Goal: Task Accomplishment & Management: Manage account settings

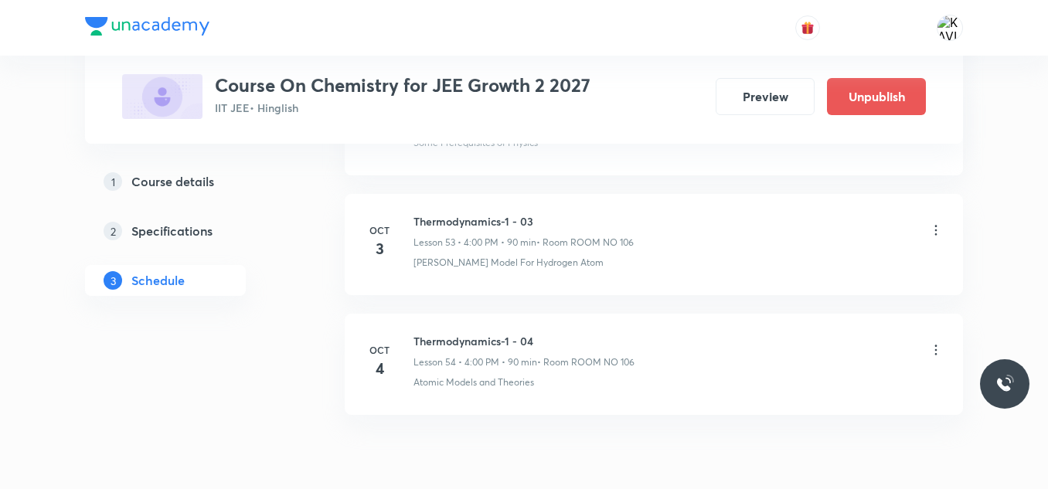
scroll to position [7145, 0]
click at [449, 226] on h6 "Thermodynamics-1 - 03" at bounding box center [523, 224] width 220 height 16
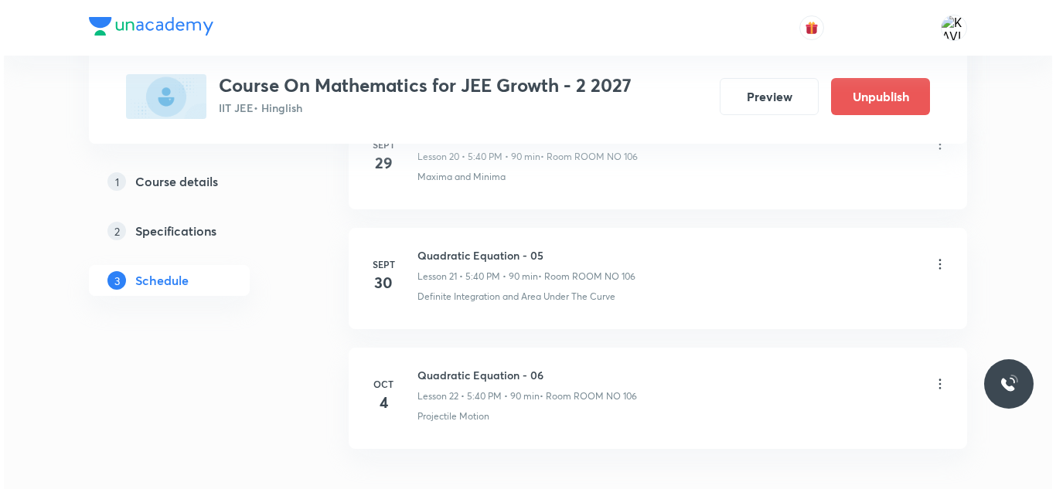
scroll to position [3385, 0]
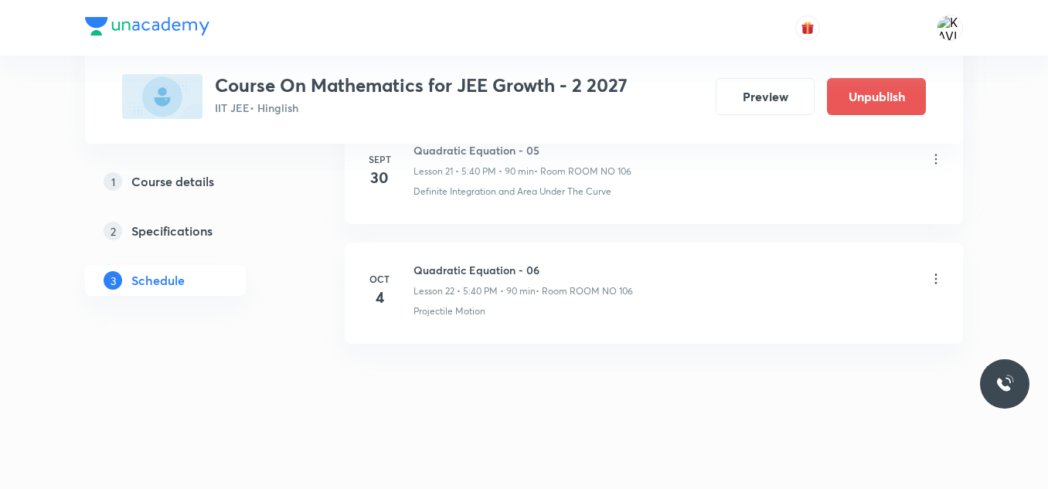
click at [476, 271] on h6 "Quadratic Equation - 06" at bounding box center [522, 270] width 219 height 16
copy h6 "Quadratic Equation - 06"
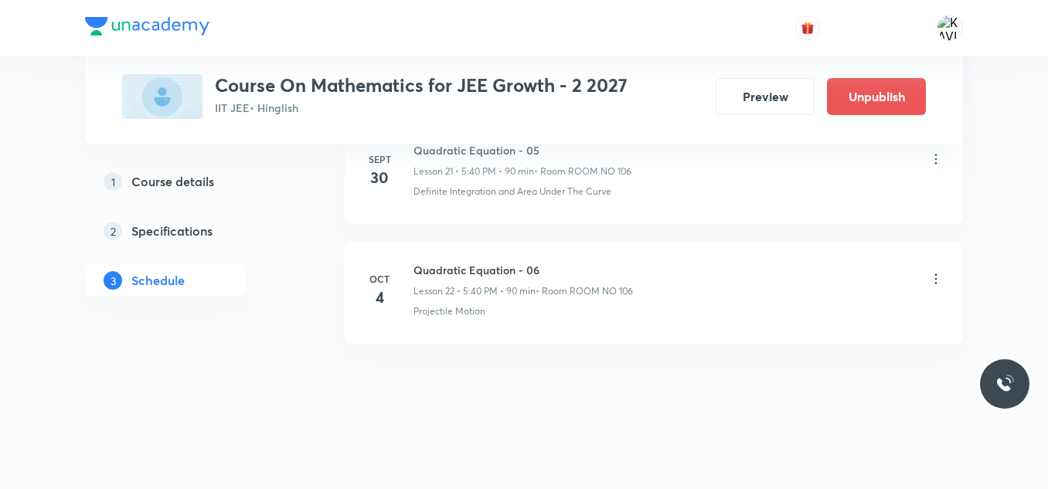
click at [936, 276] on icon at bounding box center [935, 278] width 15 height 15
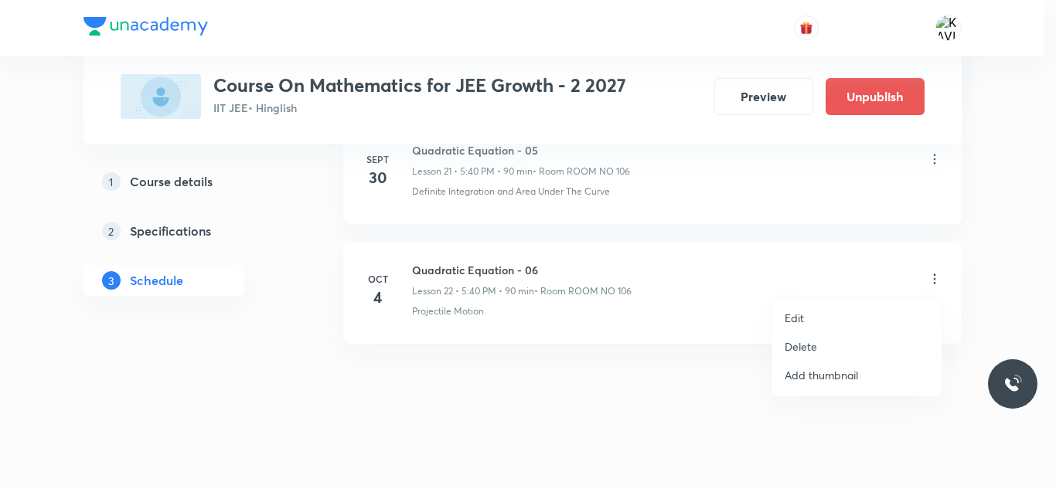
click at [801, 320] on p "Edit" at bounding box center [793, 318] width 19 height 16
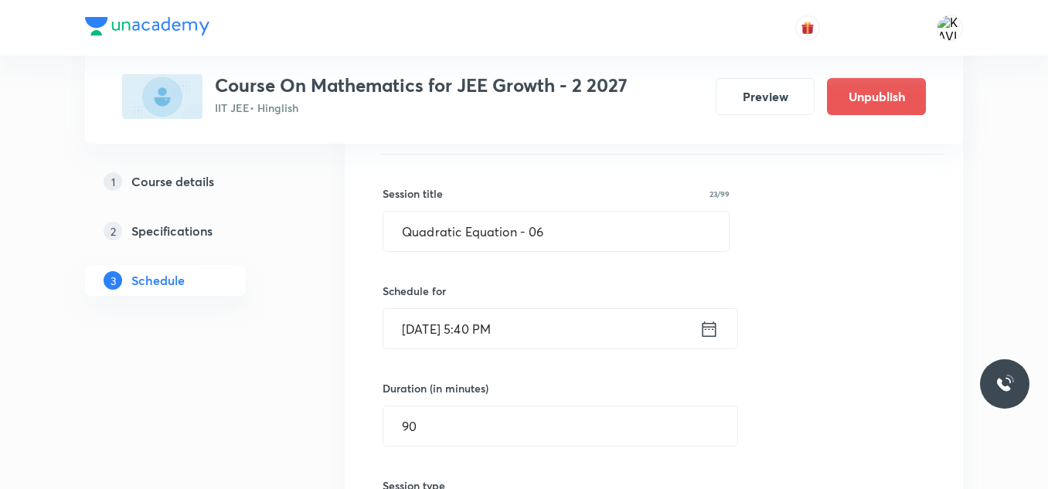
scroll to position [2763, 0]
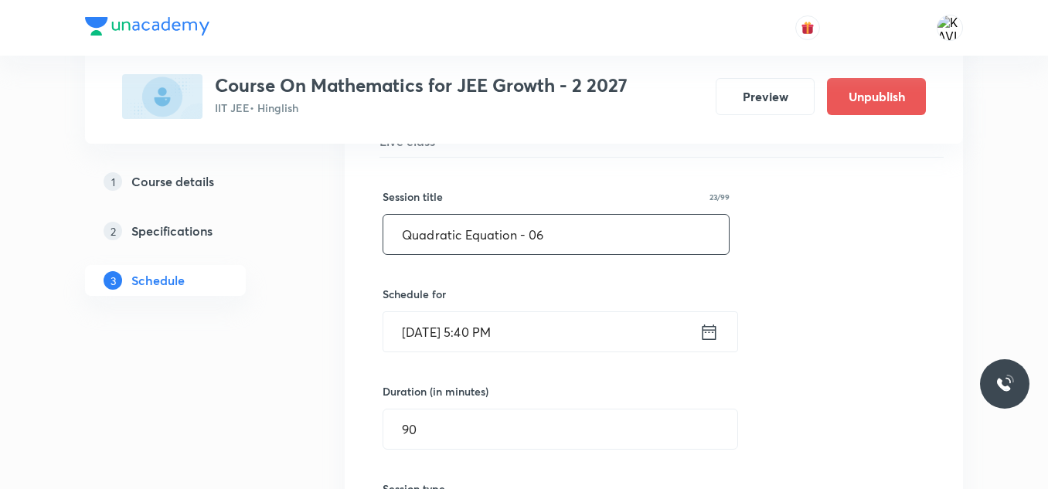
click at [594, 236] on input "Quadratic Equation - 06" at bounding box center [555, 234] width 345 height 39
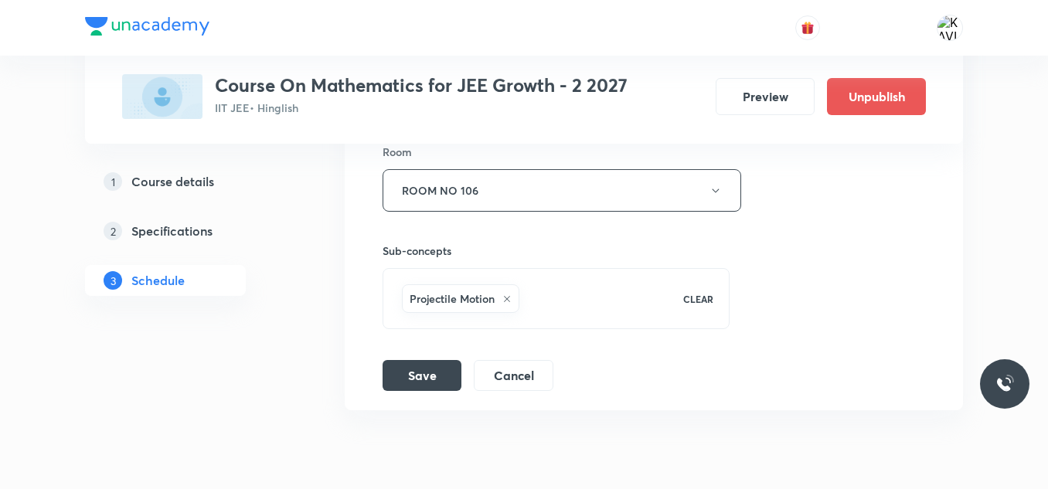
scroll to position [3203, 0]
type input "Quadratic Equation - 07"
click at [410, 379] on button "Save" at bounding box center [422, 373] width 79 height 31
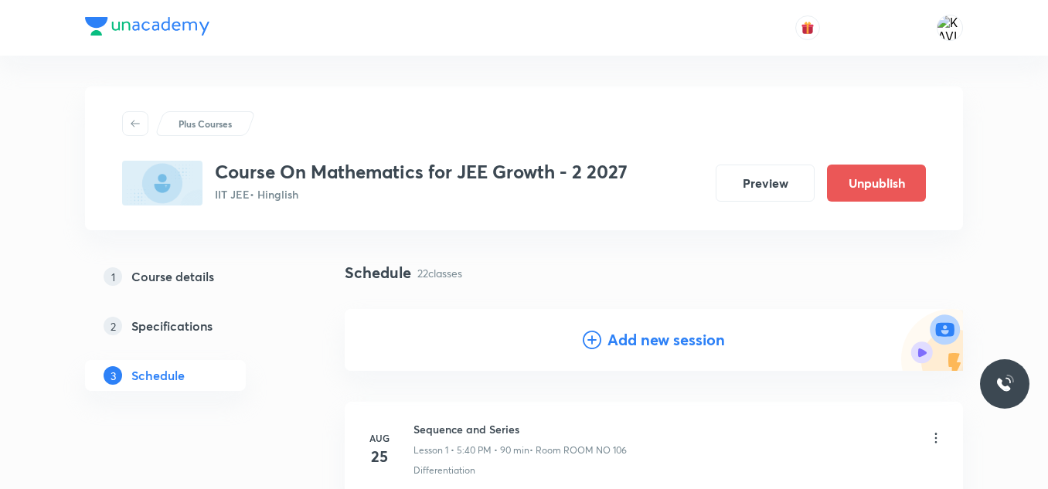
scroll to position [72, 0]
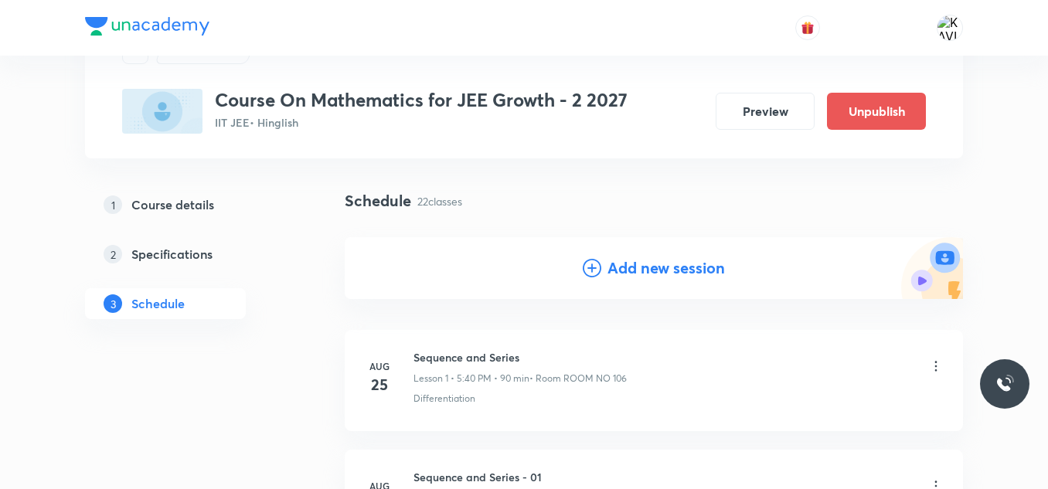
click at [630, 260] on h4 "Add new session" at bounding box center [665, 268] width 117 height 23
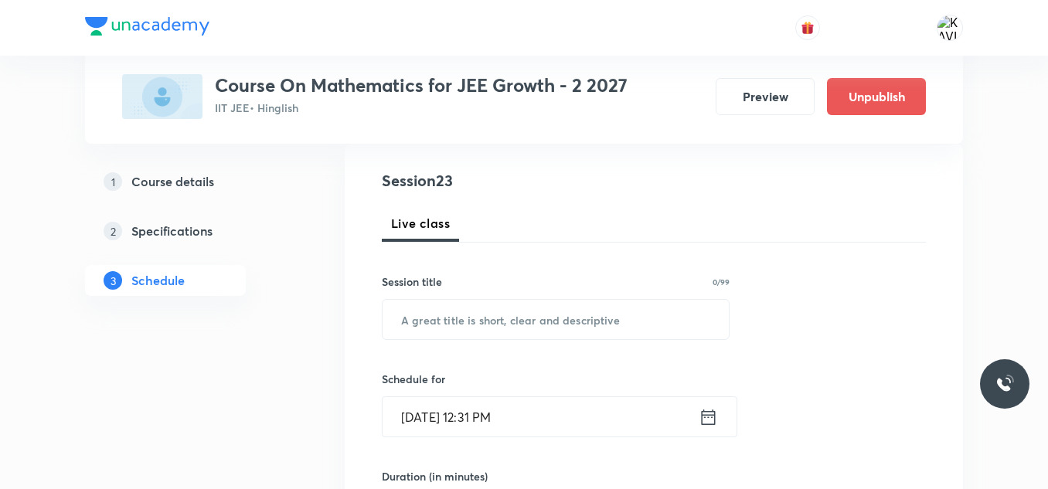
scroll to position [168, 0]
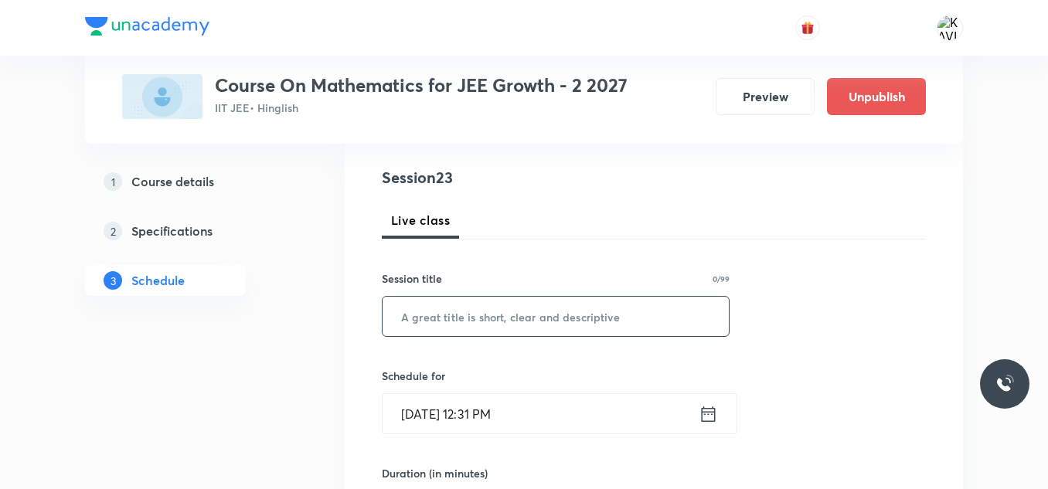
click at [481, 316] on input "text" at bounding box center [556, 316] width 346 height 39
paste input "Quadratic Equation - 06"
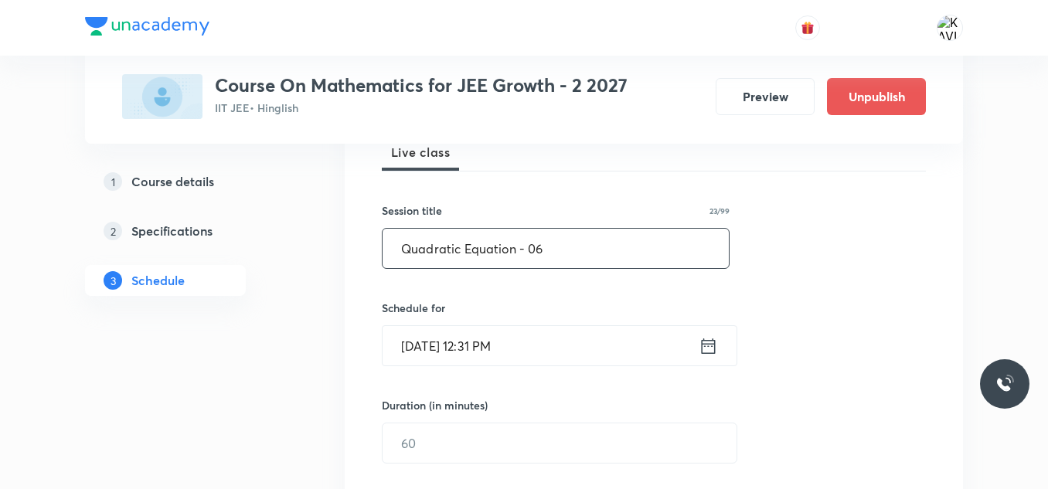
scroll to position [322, 0]
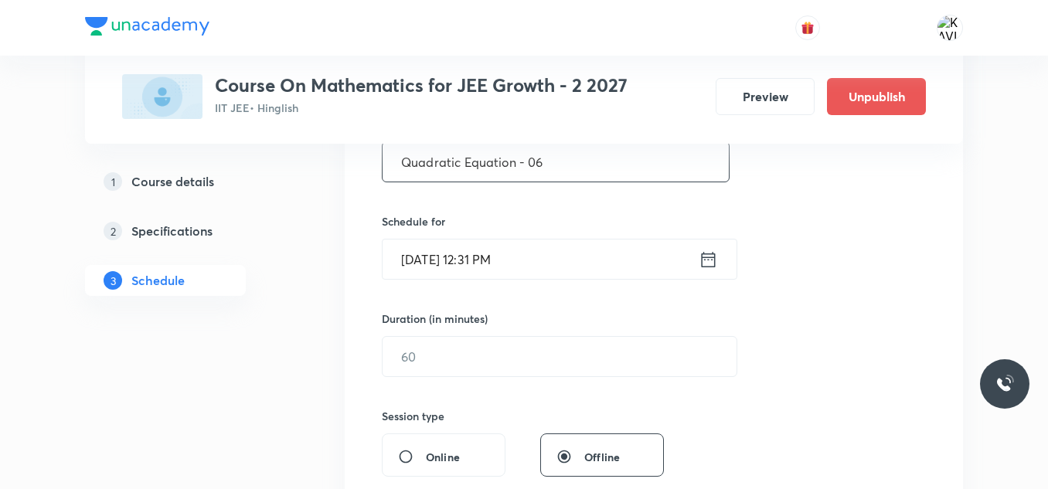
type input "Quadratic Equation - 06"
click at [702, 251] on icon at bounding box center [708, 260] width 19 height 22
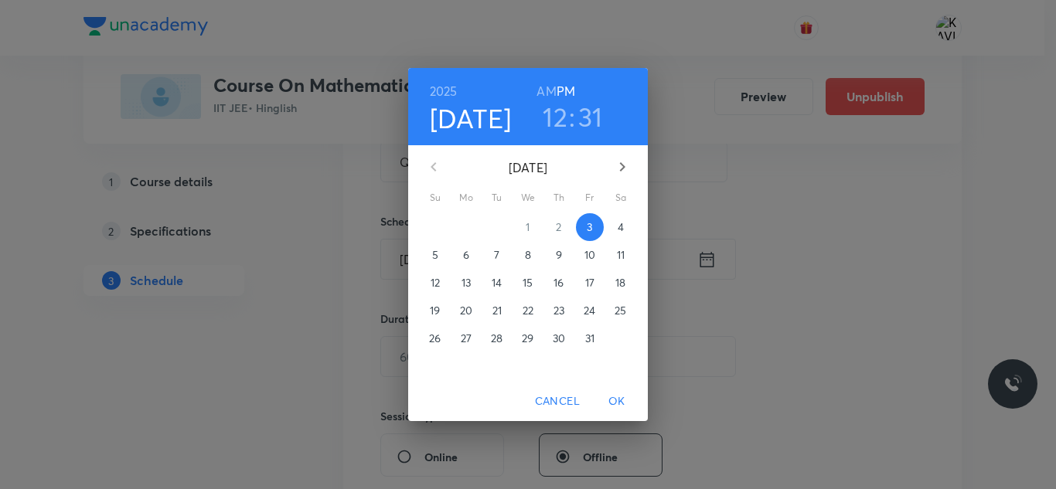
click at [560, 123] on h3 "12" at bounding box center [555, 116] width 25 height 32
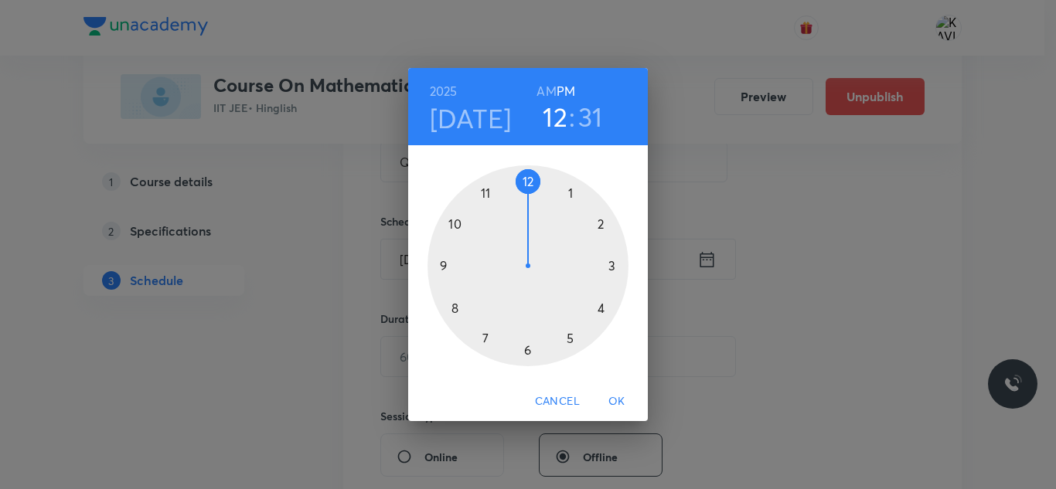
click at [600, 222] on div at bounding box center [527, 265] width 201 height 201
click at [529, 353] on div at bounding box center [527, 265] width 201 height 201
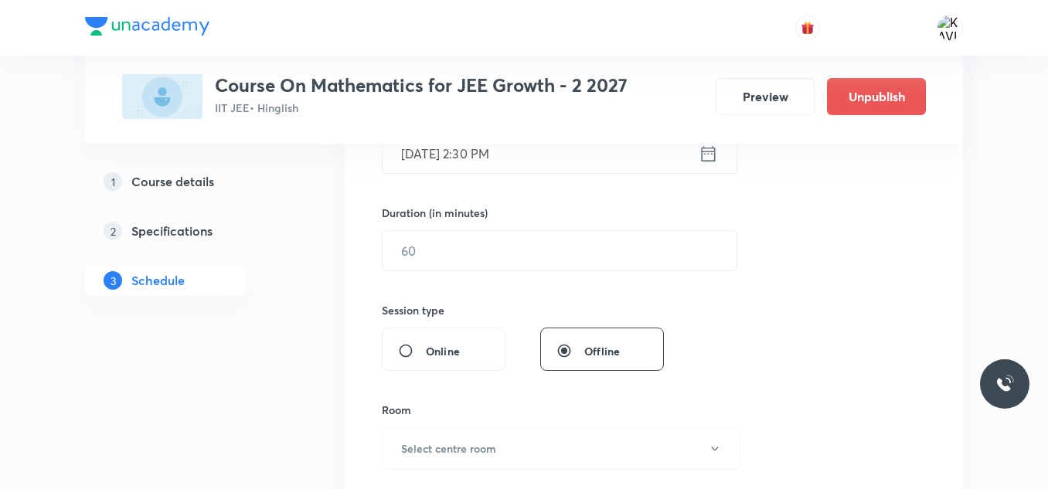
scroll to position [431, 0]
click at [424, 234] on input "text" at bounding box center [560, 247] width 354 height 39
click at [445, 251] on input "text" at bounding box center [560, 247] width 354 height 39
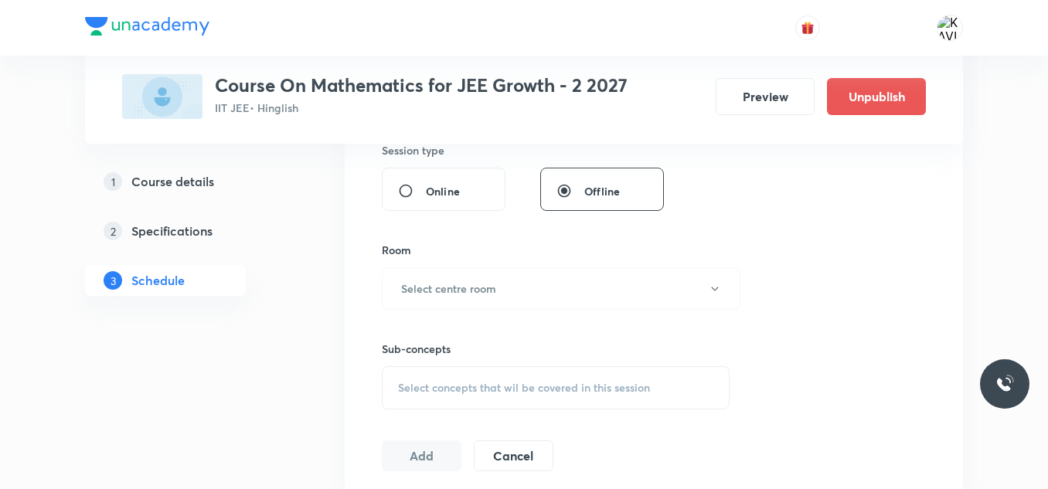
scroll to position [655, 0]
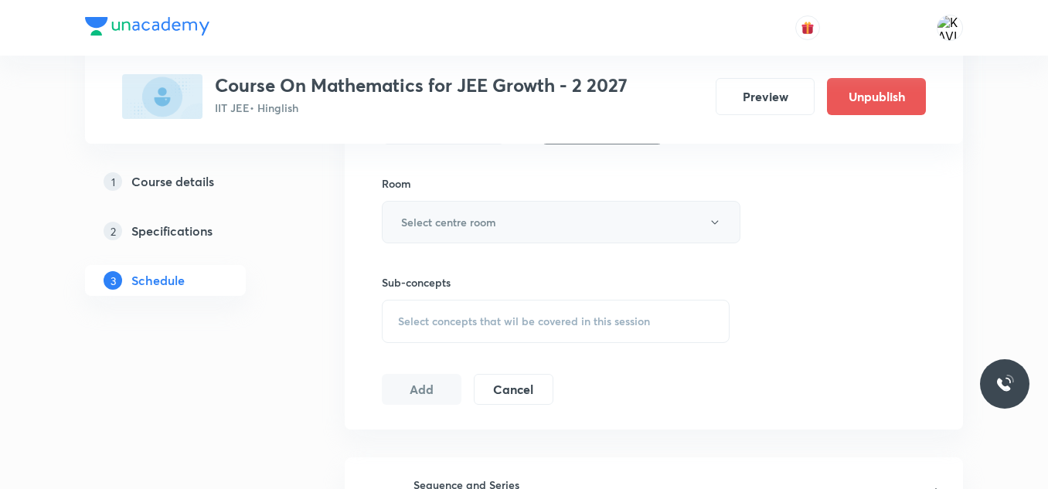
type input "60"
click at [431, 218] on h6 "Select centre room" at bounding box center [448, 222] width 95 height 16
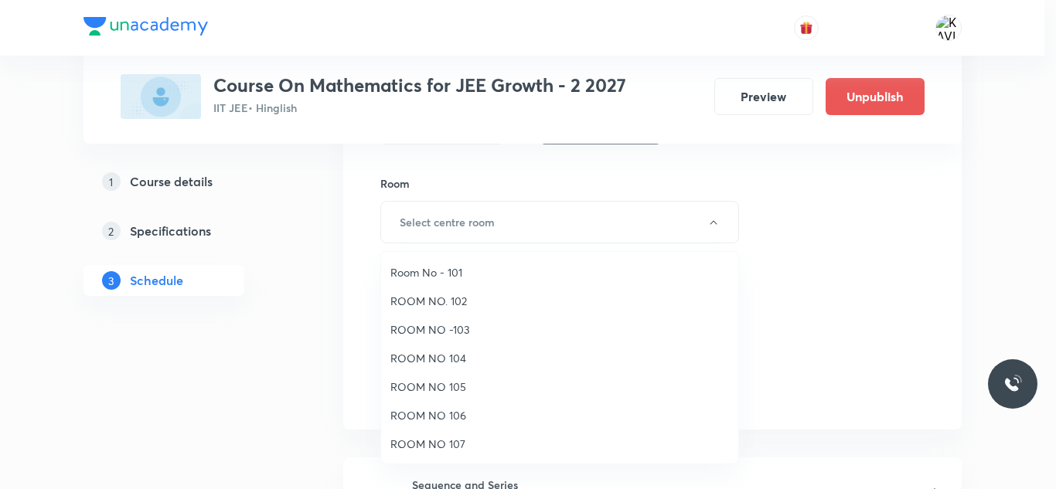
click at [454, 420] on span "ROOM NO 106" at bounding box center [559, 415] width 339 height 16
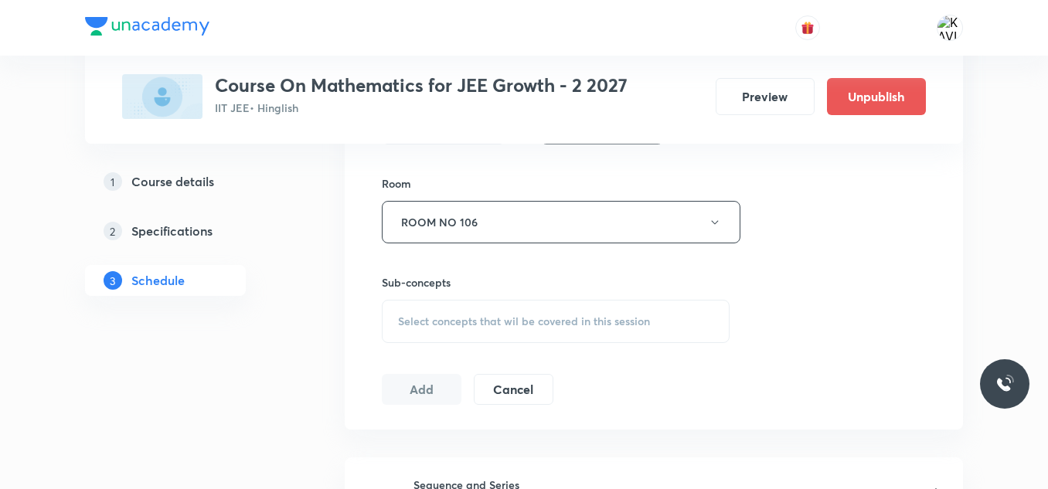
scroll to position [784, 0]
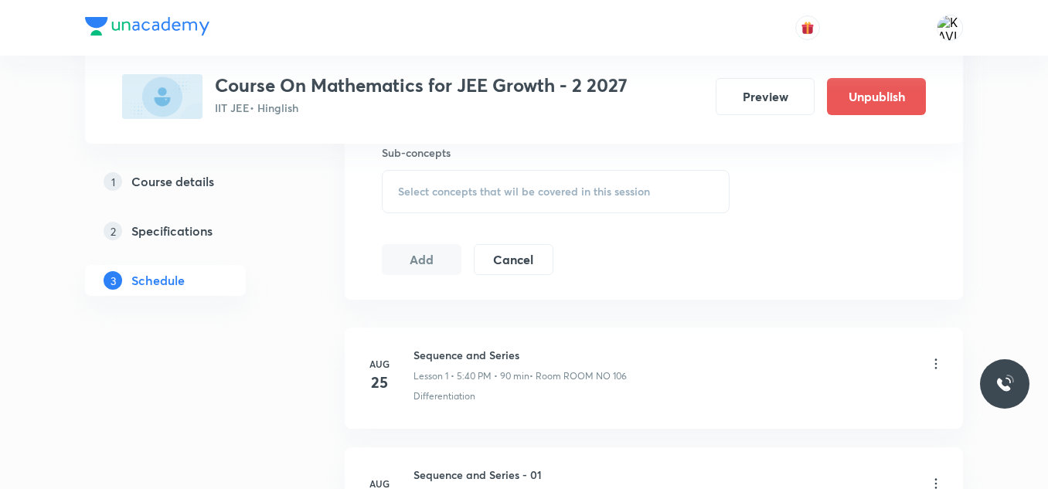
click at [480, 200] on div "Select concepts that wil be covered in this session" at bounding box center [556, 191] width 348 height 43
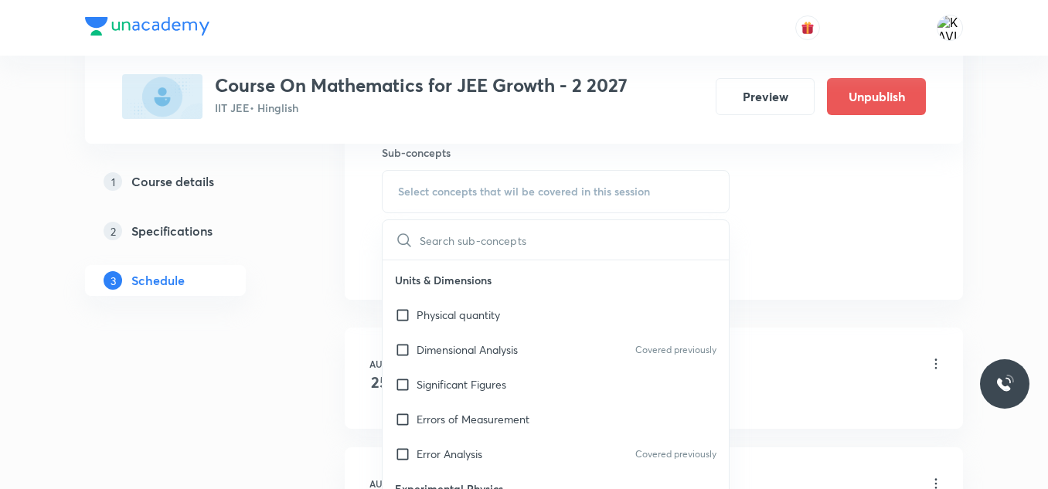
scroll to position [1270, 0]
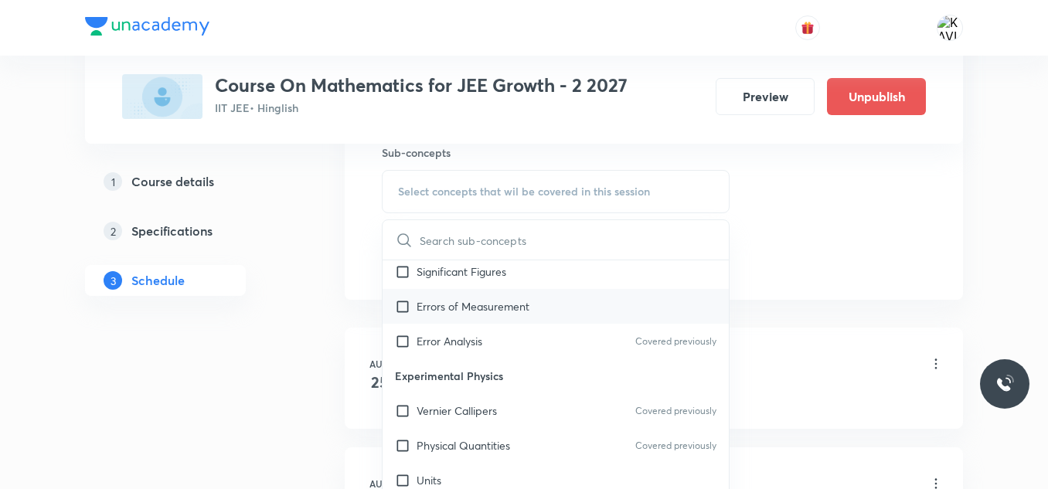
click at [492, 315] on div "Errors of Measurement" at bounding box center [556, 306] width 346 height 35
checkbox input "true"
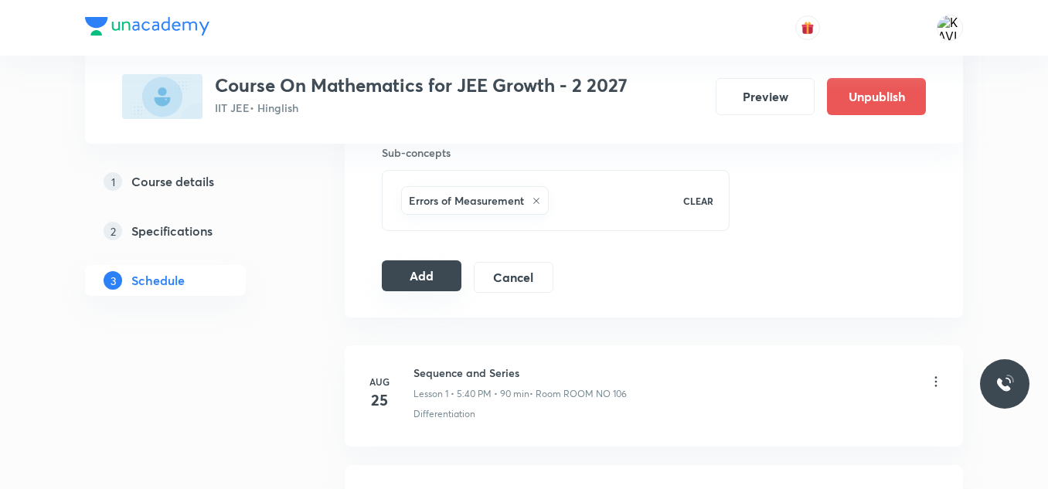
click at [413, 274] on button "Add" at bounding box center [422, 275] width 80 height 31
